Goal: Complete application form

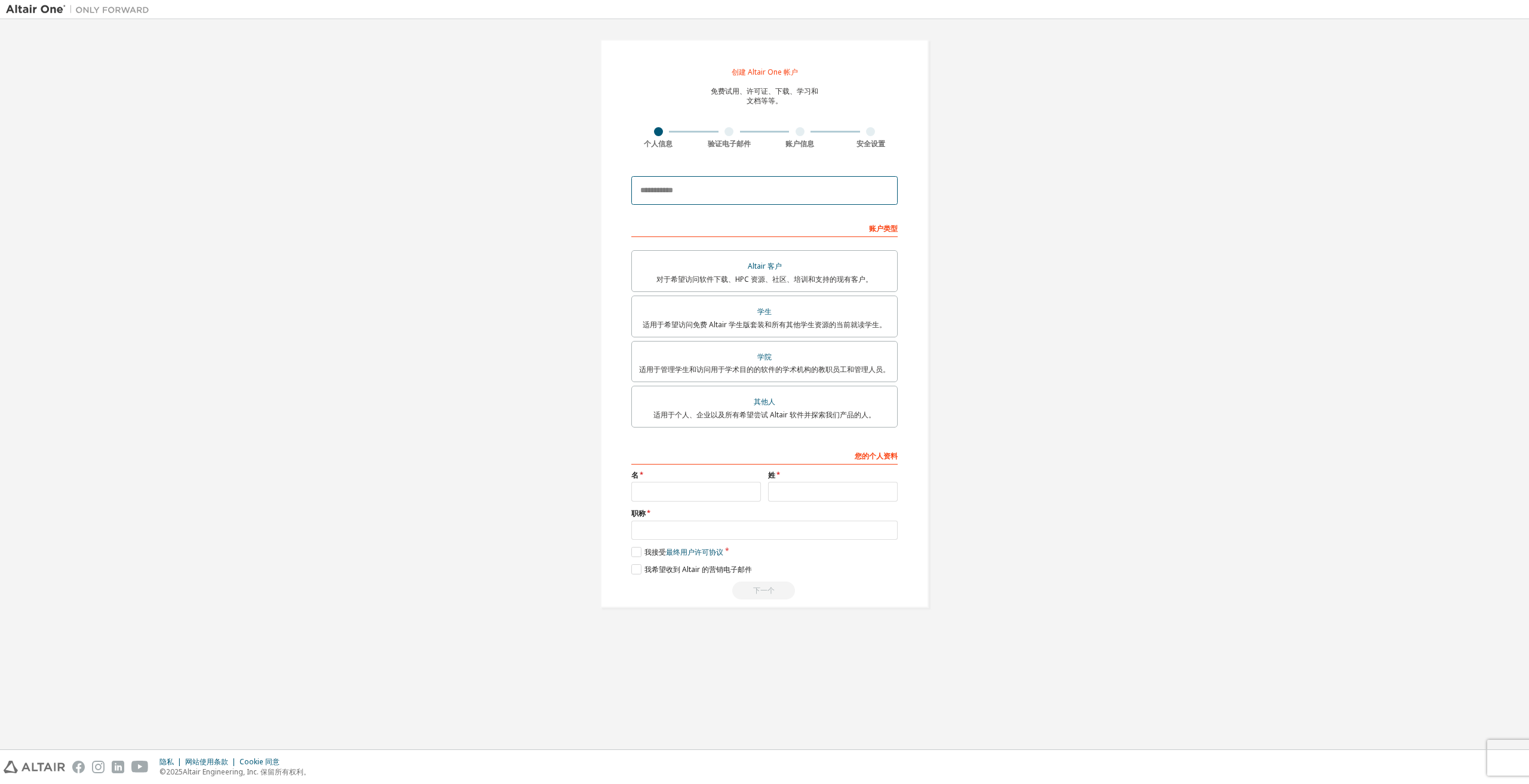
click at [768, 191] on input "email" at bounding box center [765, 190] width 266 height 28
type input "*"
type input "**********"
click at [804, 364] on font "适用于管理学生和访问用于学术目的的软件的学术机构的教职员工和管理人员。" at bounding box center [764, 369] width 251 height 10
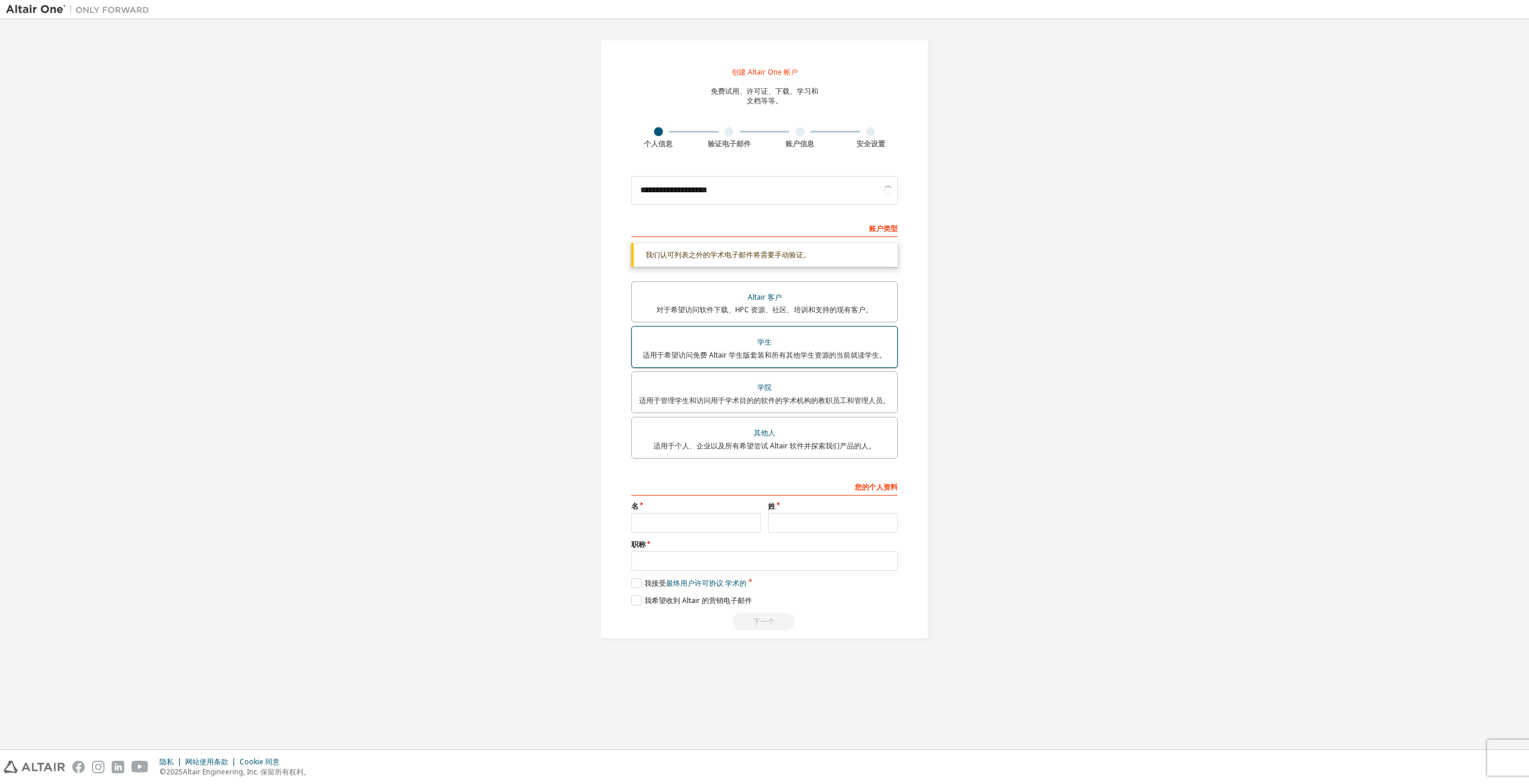
click at [790, 345] on div "学生" at bounding box center [764, 342] width 251 height 16
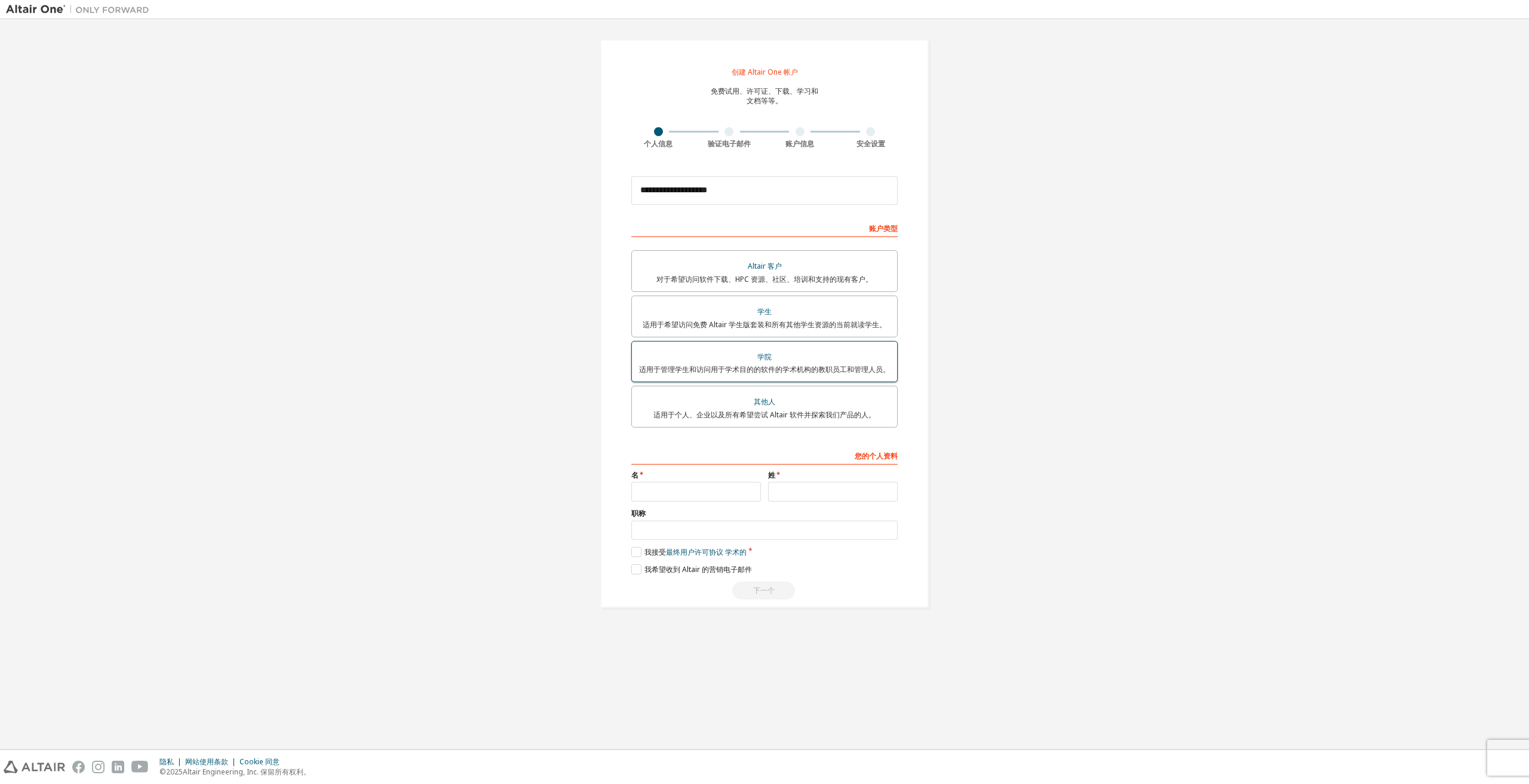
click at [775, 381] on label "学院 适用于管理学生和访问用于学术目的的软件的学术机构的教职员工和管理人员。" at bounding box center [765, 362] width 266 height 42
click at [763, 325] on font "适用于希望访问免费 Altair 学生版套装和所有其他学生资源的当前就读学生。" at bounding box center [765, 324] width 244 height 10
click at [756, 359] on div "学院" at bounding box center [764, 357] width 251 height 16
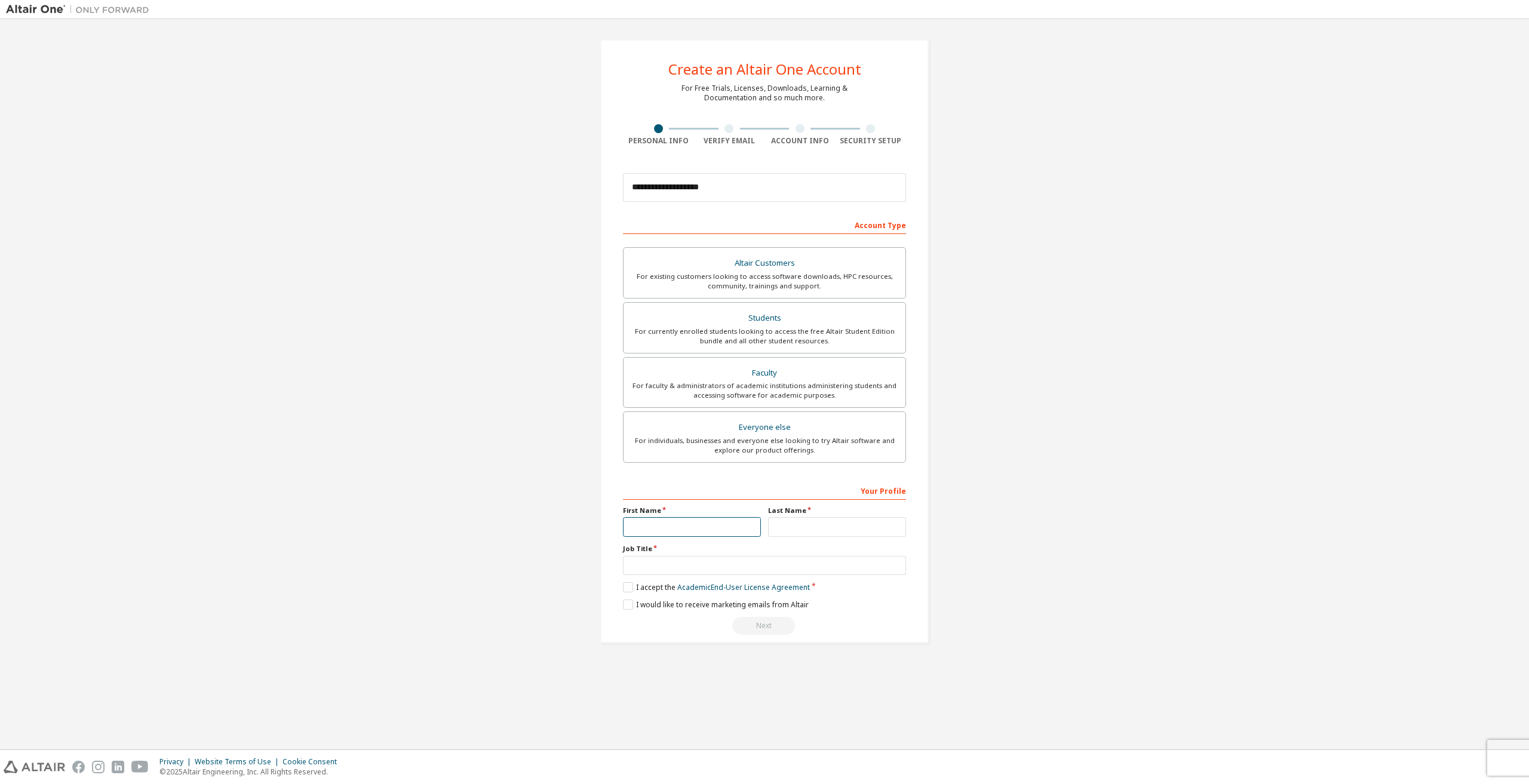
click at [689, 528] on input "text" at bounding box center [692, 526] width 138 height 20
type input "********"
click at [805, 526] on input "text" at bounding box center [837, 526] width 138 height 20
type input "*****"
click at [785, 562] on input "text" at bounding box center [765, 566] width 283 height 20
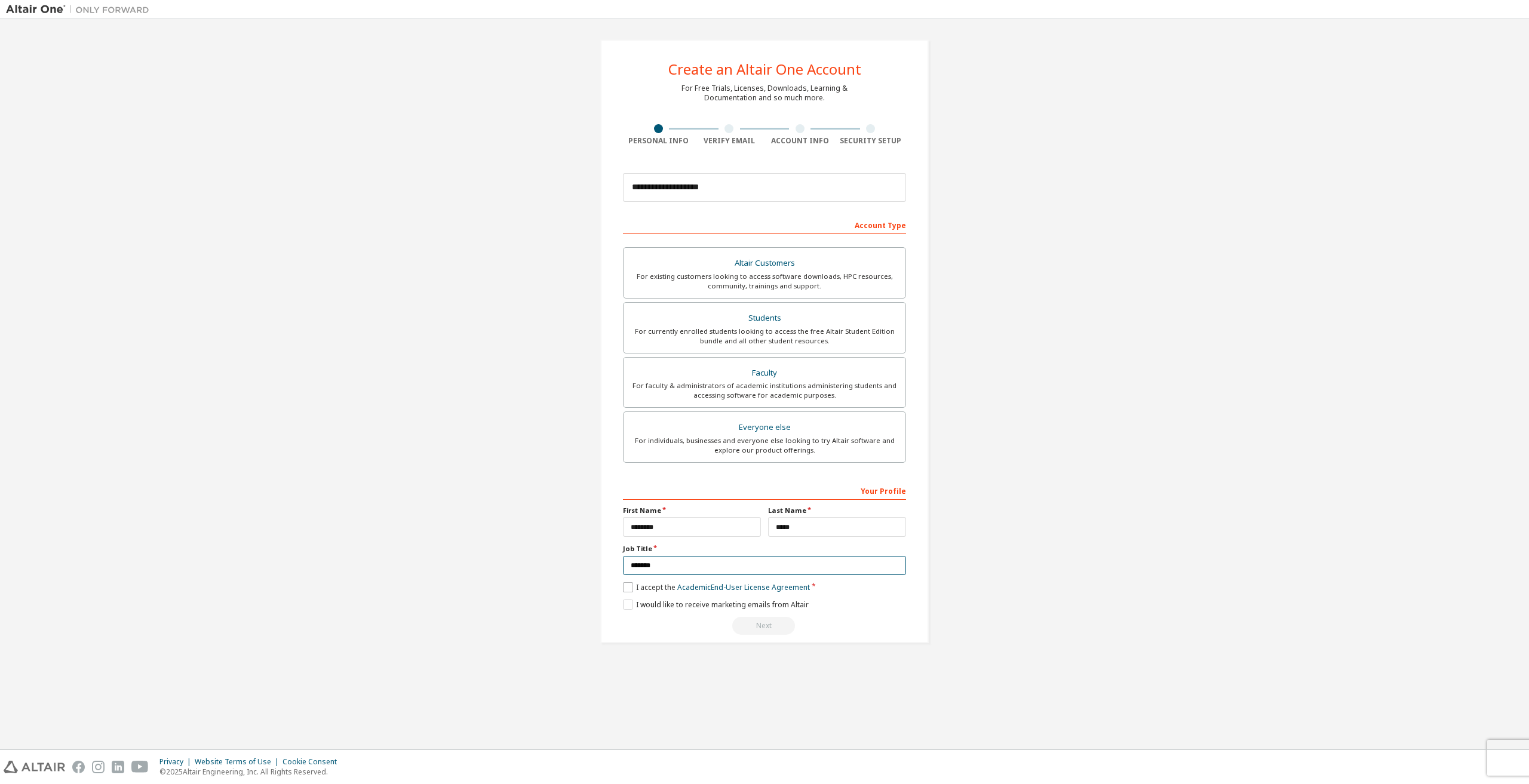
type input "*******"
click at [632, 585] on label "I accept the Academic End-User License Agreement" at bounding box center [717, 588] width 187 height 10
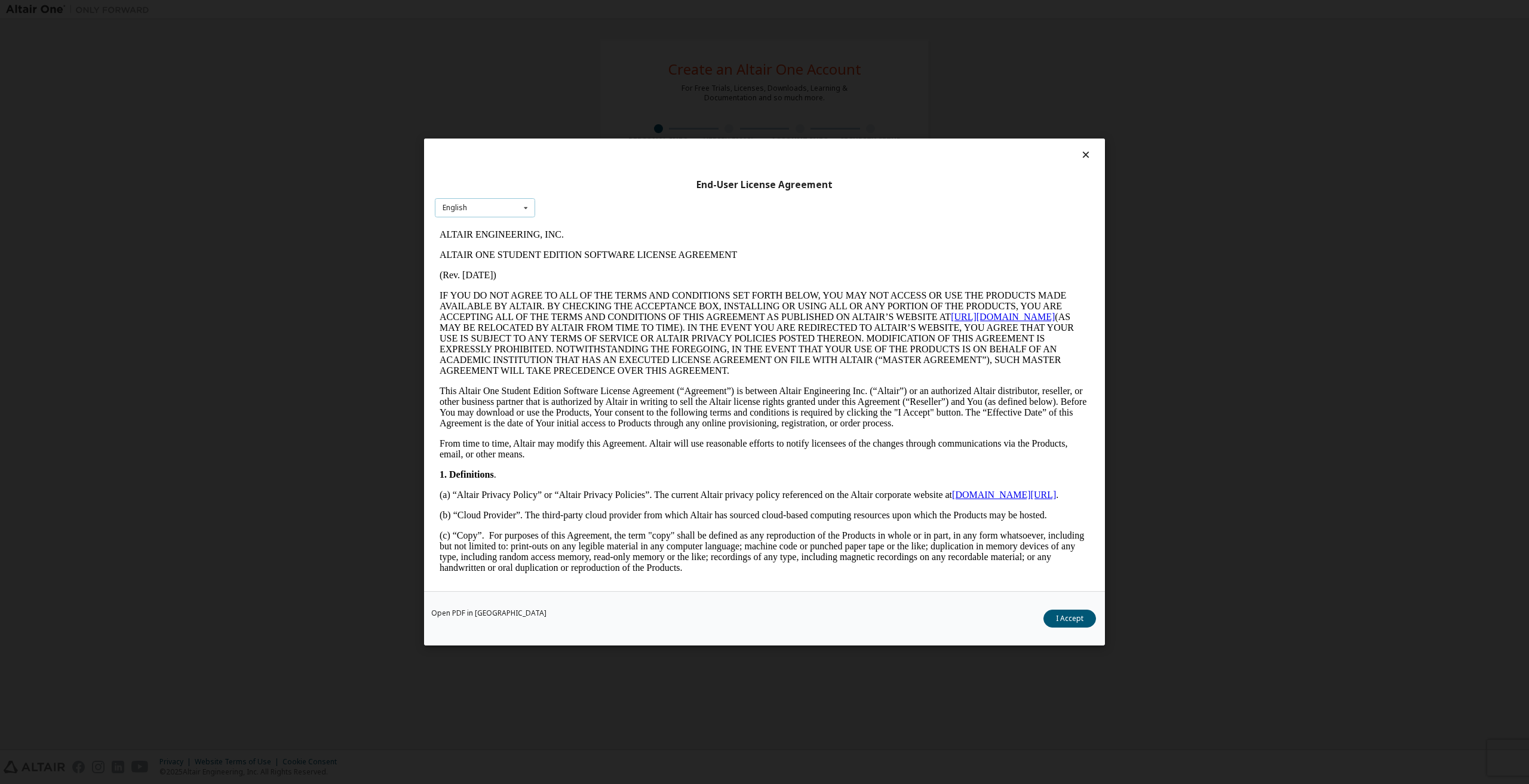
click at [513, 210] on div "English English" at bounding box center [485, 208] width 100 height 20
click at [822, 327] on p "IF YOU DO NOT AGREE TO ALL OF THE TERMS AND CONDITIONS SET FORTH BELOW, YOU MAY…" at bounding box center [765, 333] width 650 height 86
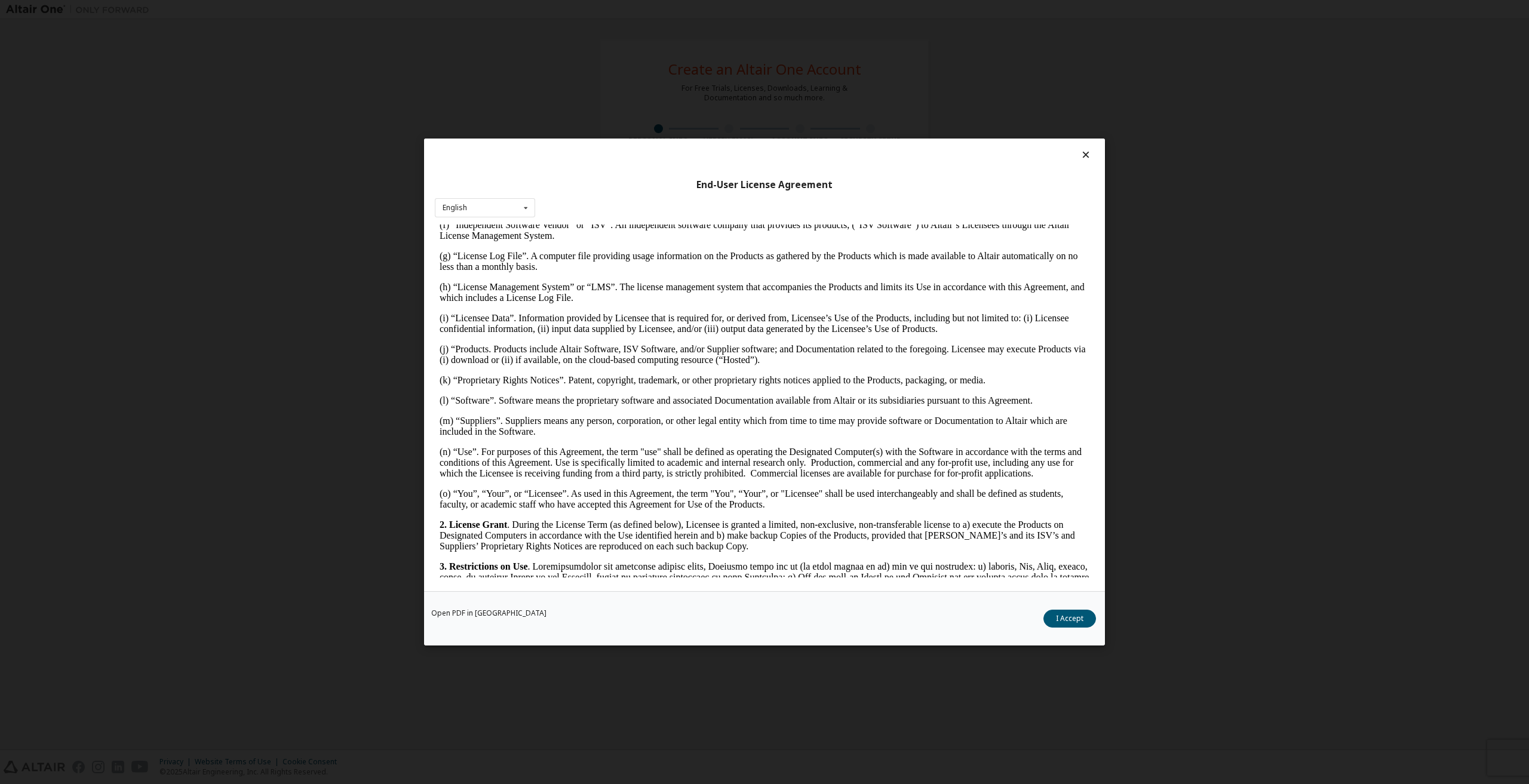
scroll to position [2261, 0]
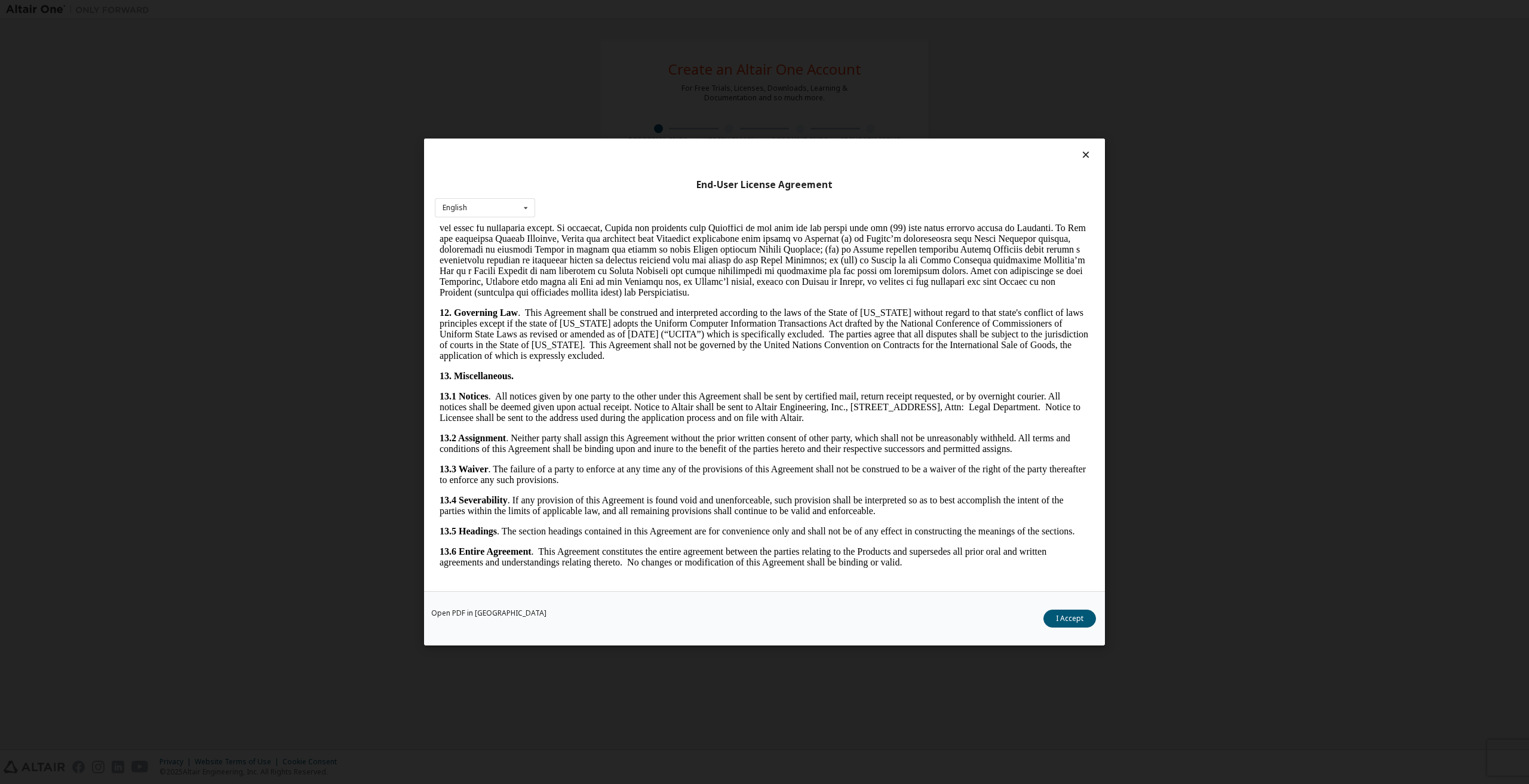
drag, startPoint x: 1089, startPoint y: 260, endPoint x: 1506, endPoint y: 849, distance: 721.7
click at [1072, 620] on button "I Accept" at bounding box center [1069, 619] width 52 height 18
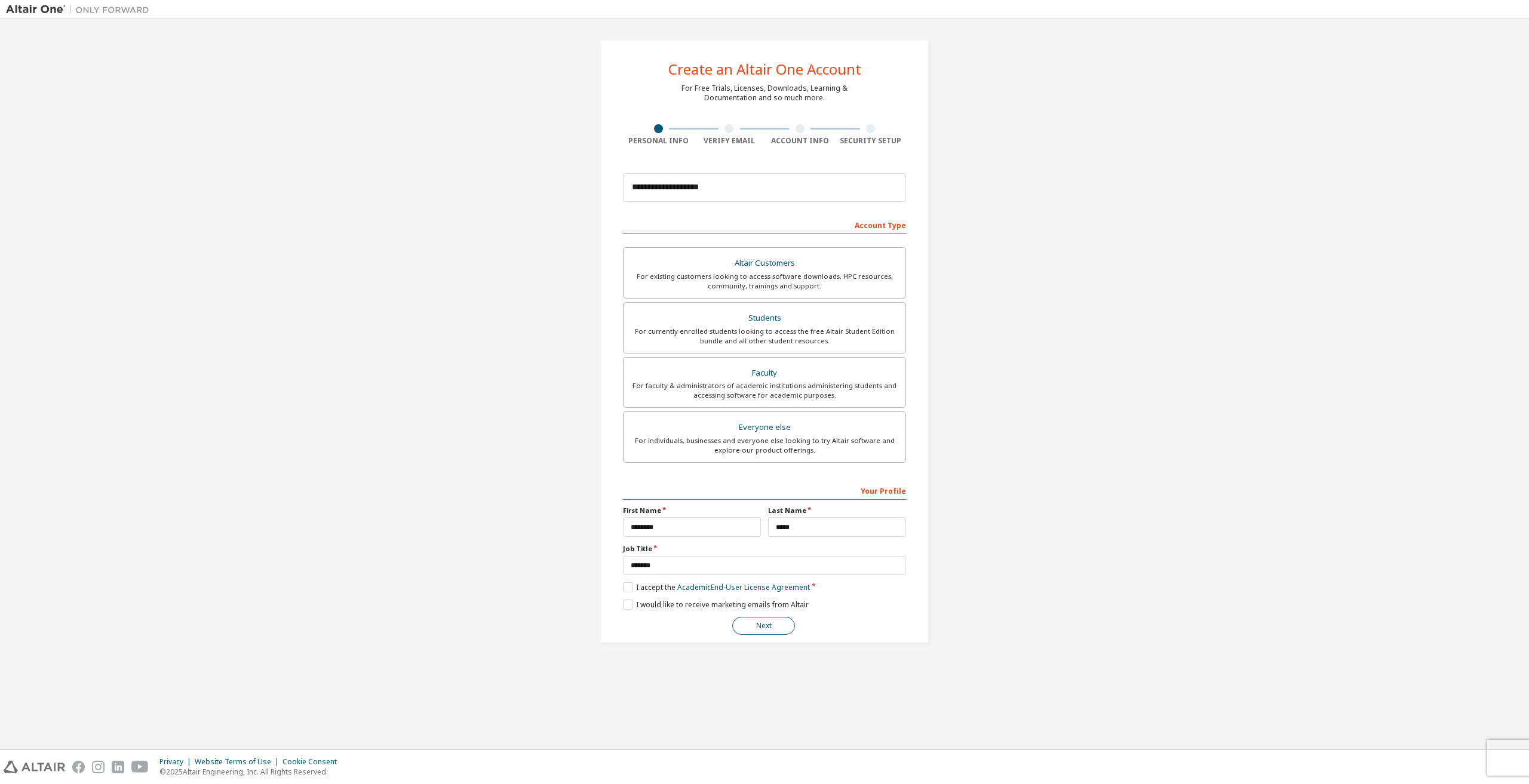
click at [771, 626] on button "Next" at bounding box center [763, 626] width 62 height 18
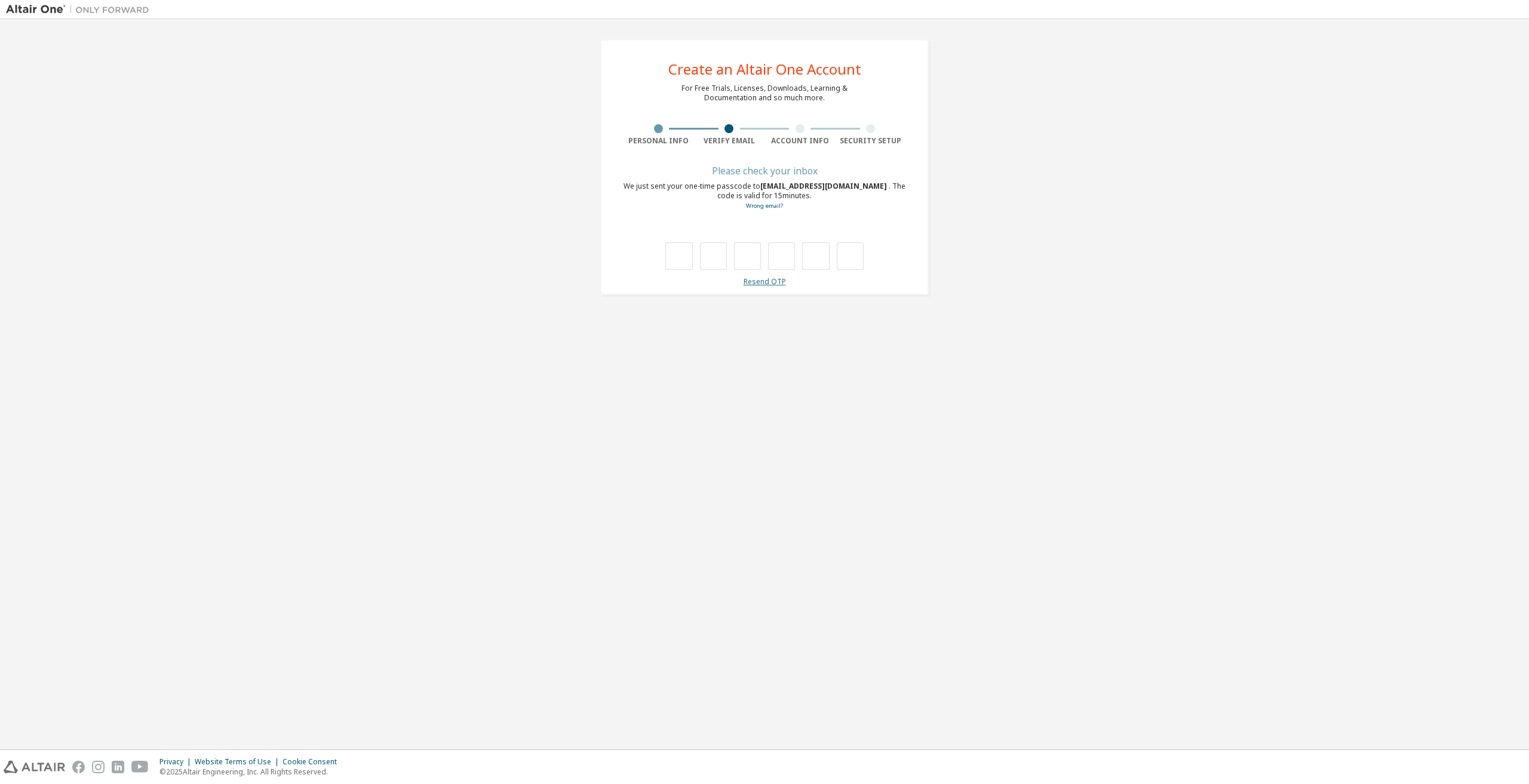
type input "*"
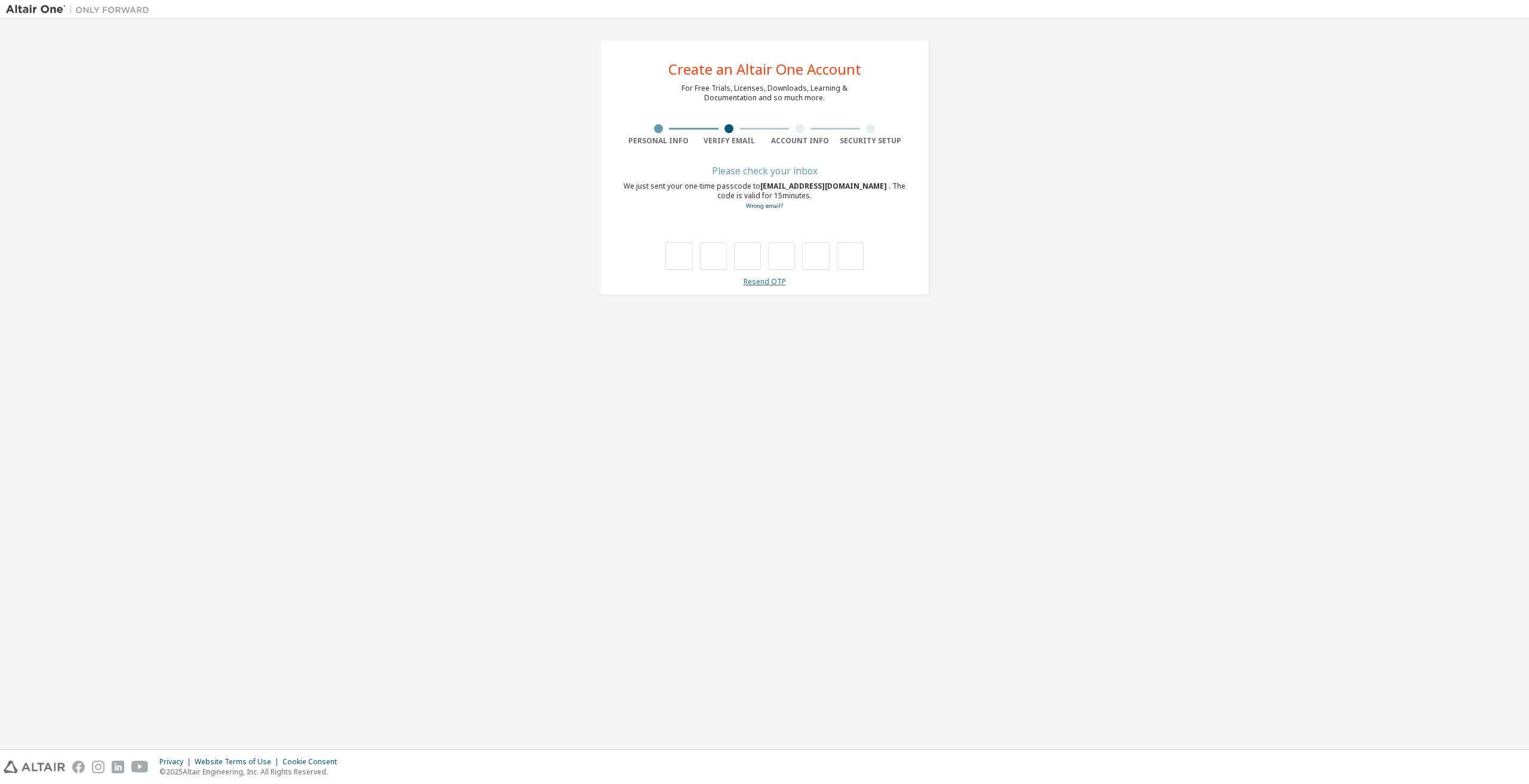
type input "*"
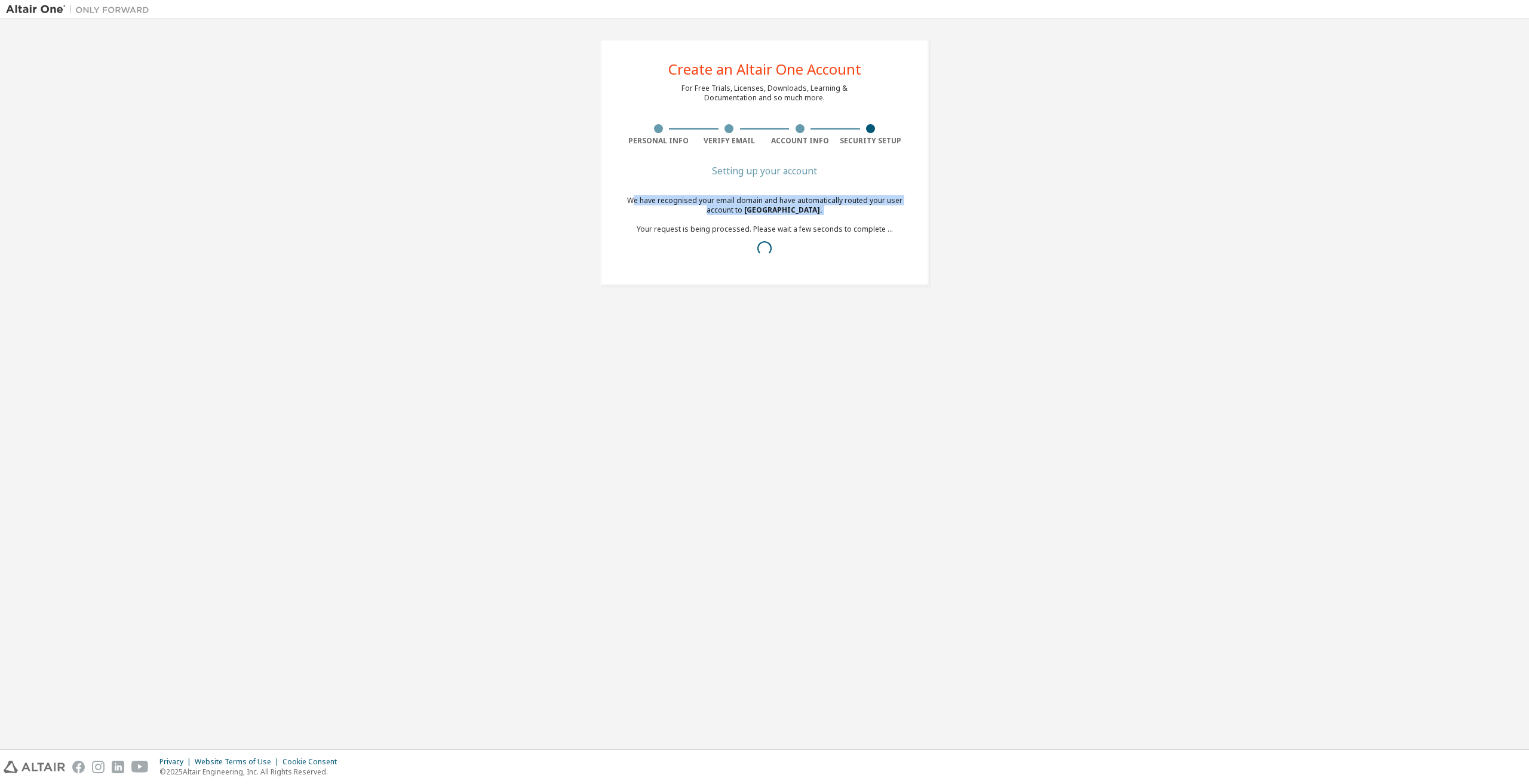
drag, startPoint x: 637, startPoint y: 201, endPoint x: 840, endPoint y: 217, distance: 203.6
click at [840, 217] on div "We have recognised your email domain and have automatically routed your user ac…" at bounding box center [765, 229] width 283 height 67
click at [834, 275] on div "Setting up your account We have recognised your email domain and have automatic…" at bounding box center [765, 222] width 283 height 110
drag, startPoint x: 640, startPoint y: 228, endPoint x: 890, endPoint y: 234, distance: 250.1
click at [890, 234] on div "We have recognised your email domain and have automatically routed your user ac…" at bounding box center [765, 229] width 283 height 67
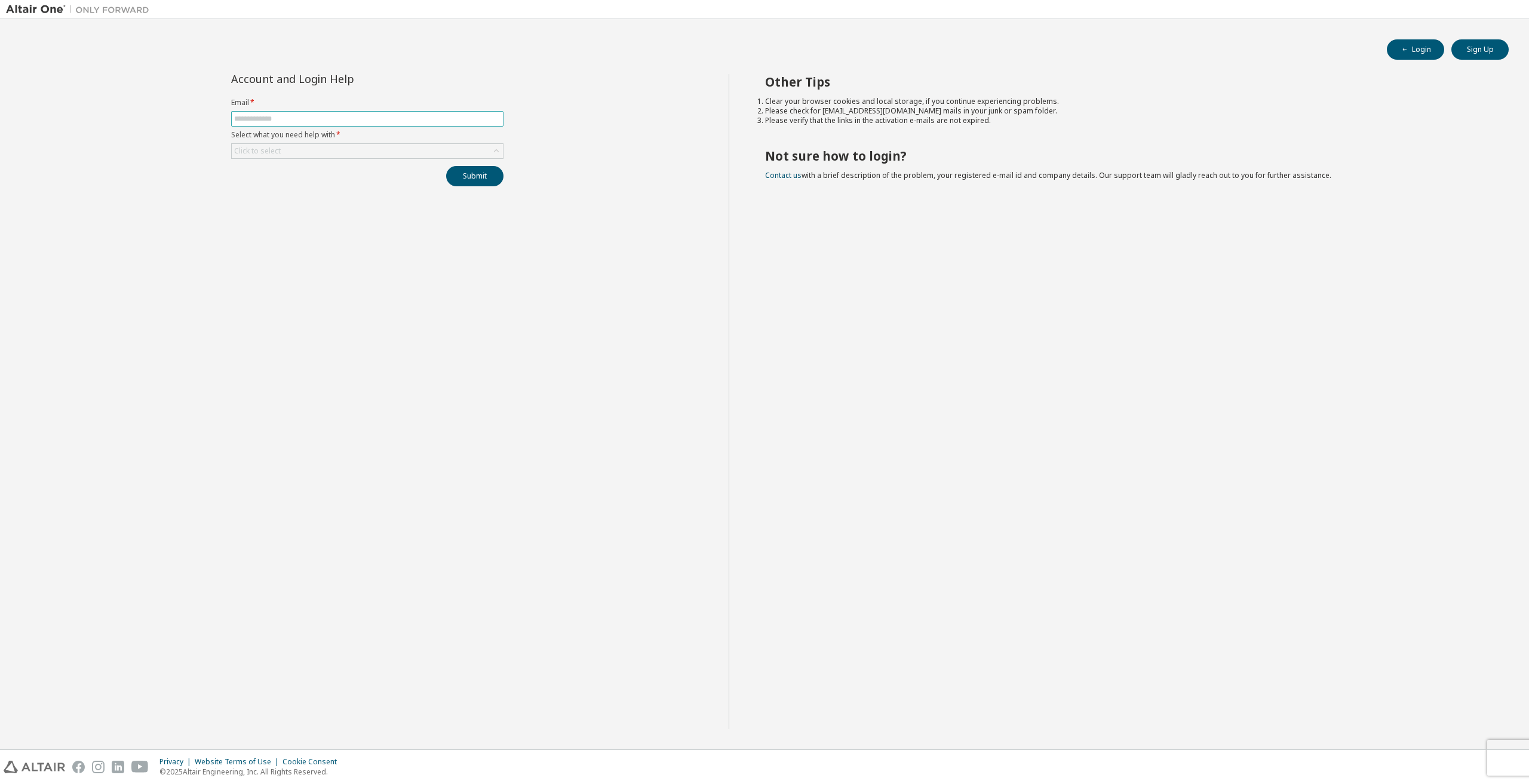
click at [339, 123] on input "text" at bounding box center [367, 119] width 266 height 9
type input "**********"
click at [375, 152] on div "Click to select" at bounding box center [367, 151] width 271 height 15
click at [307, 225] on li "I don't know but can't login" at bounding box center [367, 229] width 269 height 16
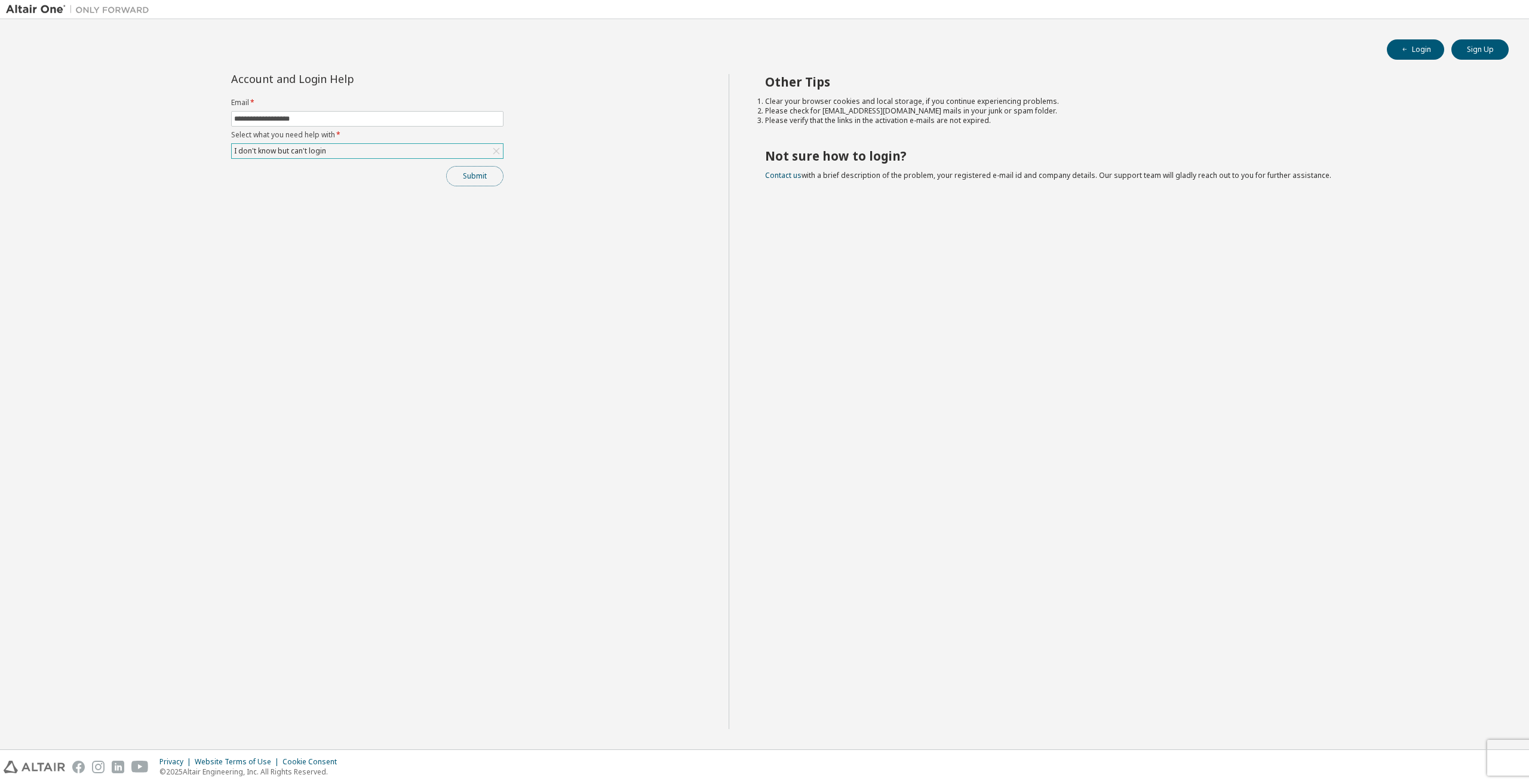
click at [493, 175] on button "Submit" at bounding box center [475, 176] width 57 height 20
click at [1438, 751] on link "Altair support" at bounding box center [1443, 752] width 48 height 10
